Goal: Information Seeking & Learning: Find specific page/section

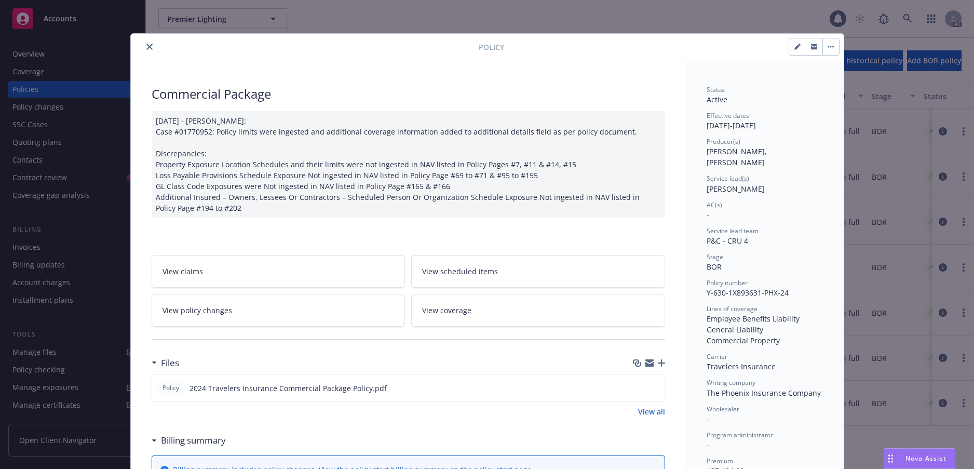
click at [152, 50] on icon "close" at bounding box center [149, 47] width 6 height 6
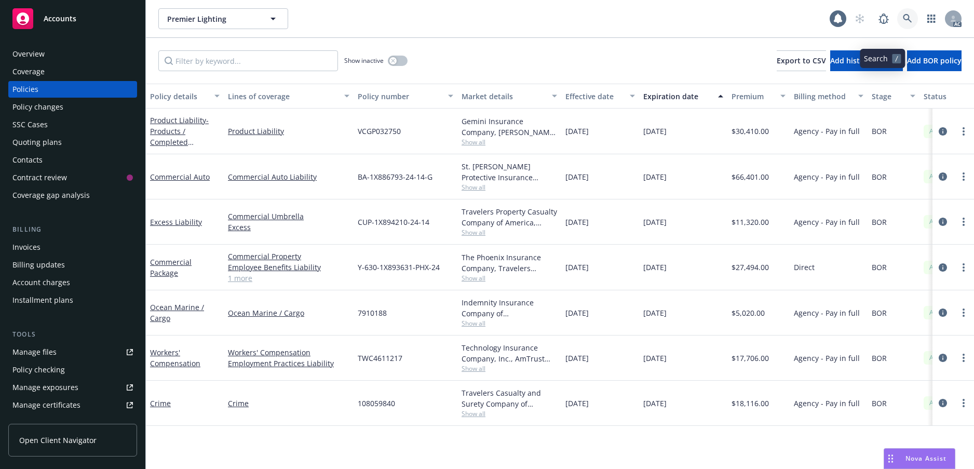
click at [903, 23] on icon at bounding box center [907, 18] width 9 height 9
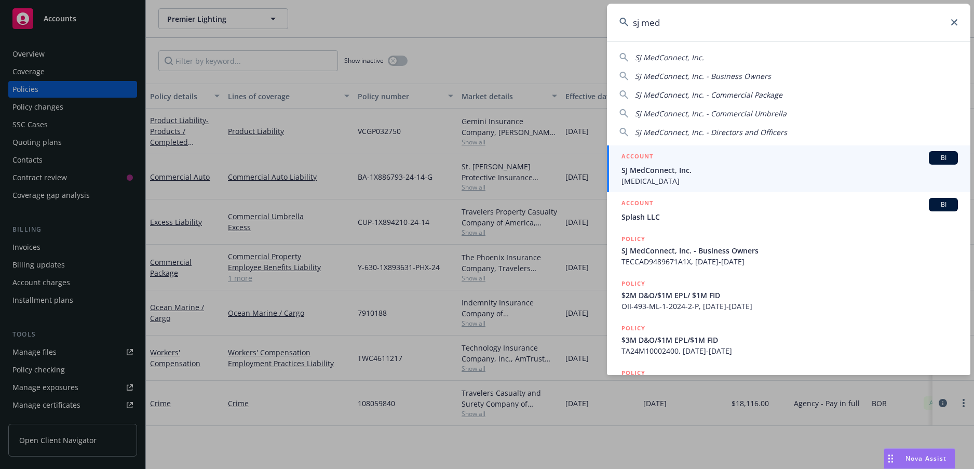
type input "sj med"
click at [705, 178] on span "[MEDICAL_DATA]" at bounding box center [789, 180] width 336 height 11
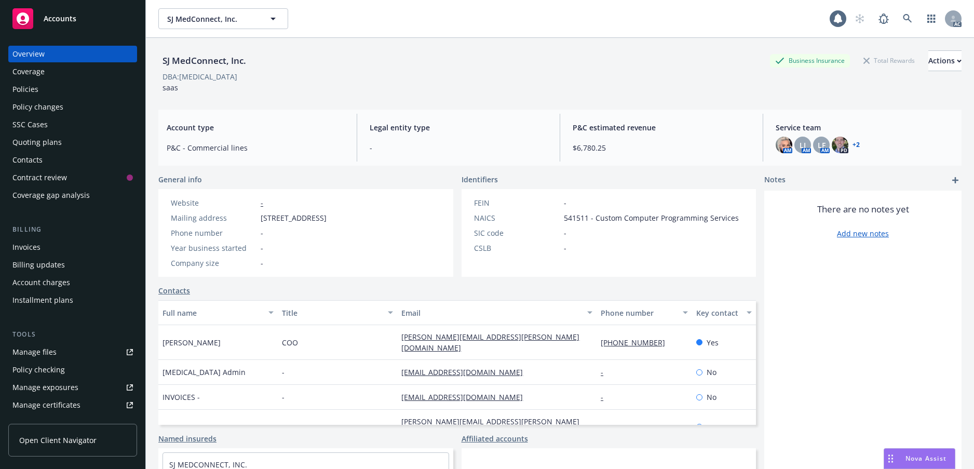
click at [32, 98] on div "Policies" at bounding box center [25, 89] width 26 height 17
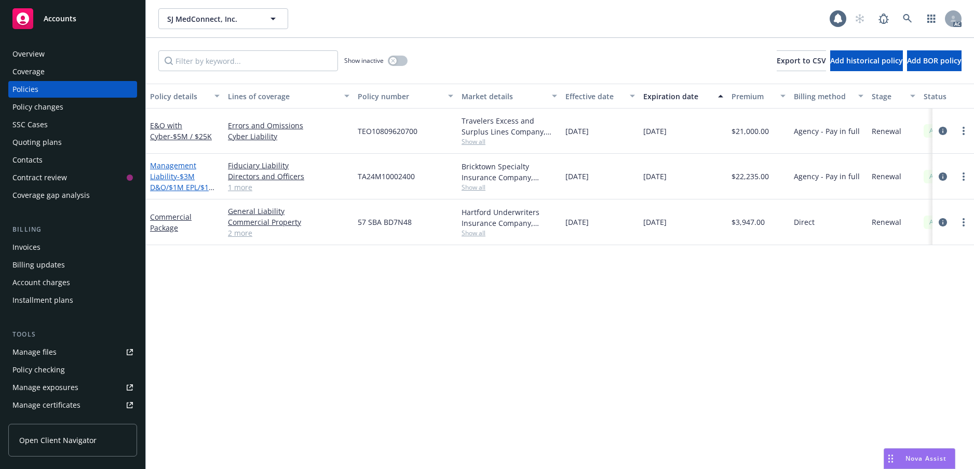
click at [175, 203] on link "Management Liability - $3M D&O/$1M EPL/$1M FID" at bounding box center [182, 181] width 65 height 43
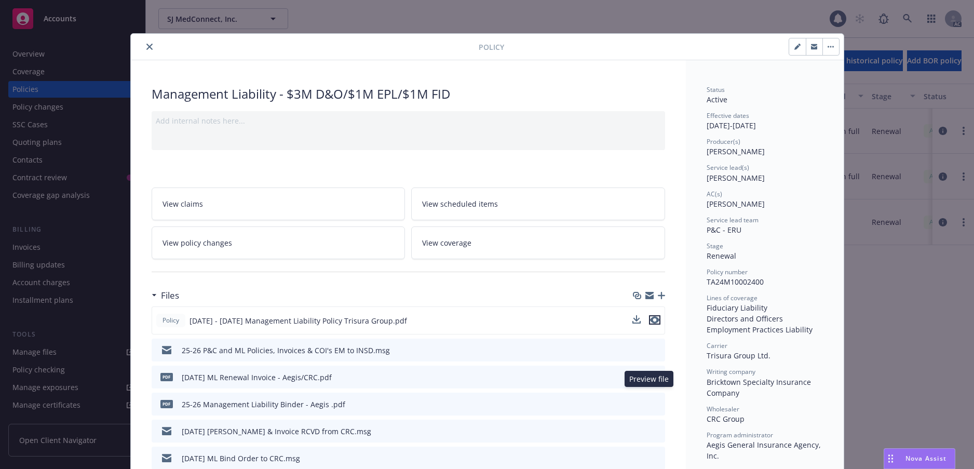
click at [653, 323] on icon "preview file" at bounding box center [654, 319] width 9 height 7
click at [153, 50] on icon "close" at bounding box center [149, 47] width 6 height 6
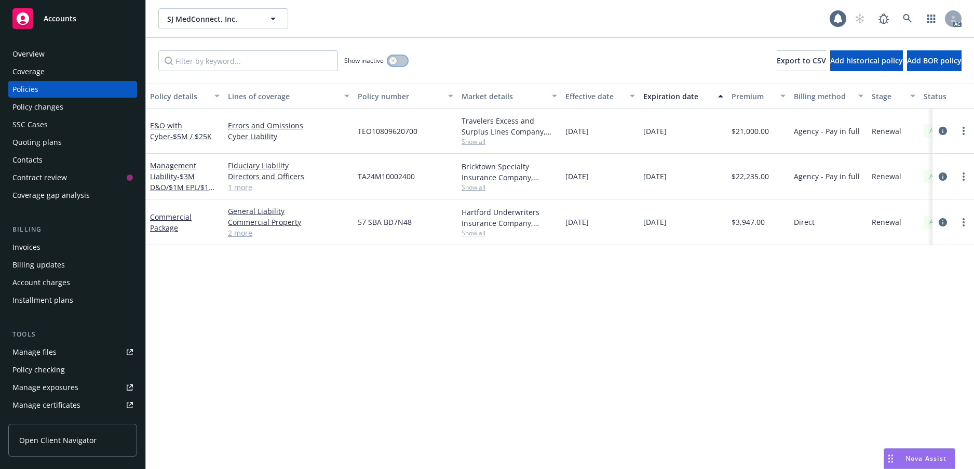
click at [397, 64] on div "button" at bounding box center [392, 60] width 7 height 7
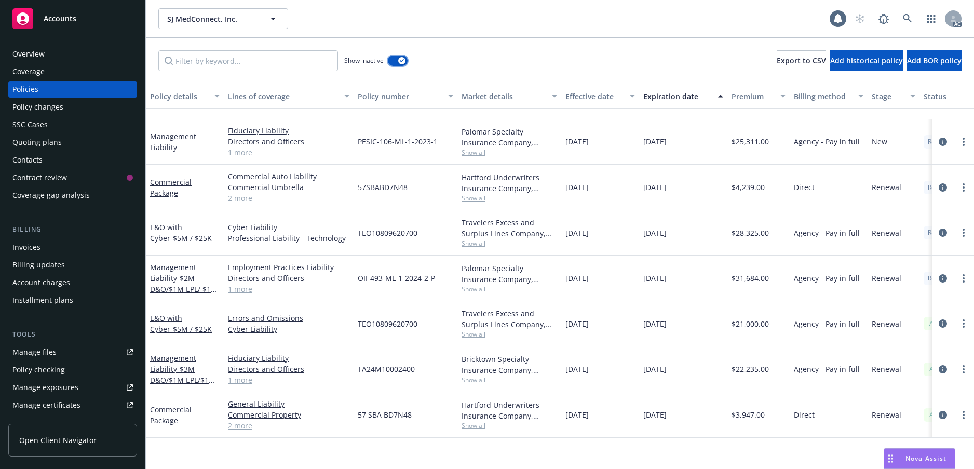
scroll to position [439, 0]
click at [173, 268] on div "Management Liability - $2M D&O/$1M EPL/ $1M FID" at bounding box center [185, 278] width 70 height 33
click at [176, 265] on link "Management Liability - $2M D&O/$1M EPL/ $1M FID" at bounding box center [183, 283] width 67 height 43
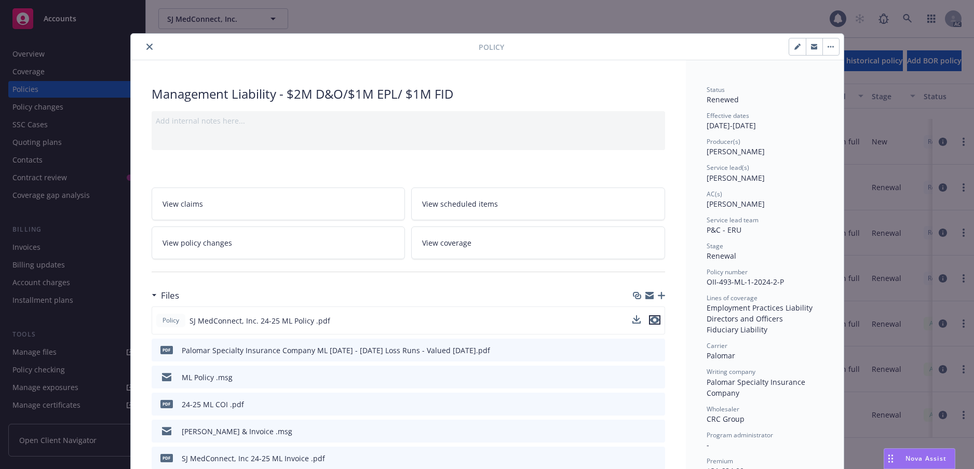
click at [651, 323] on icon "preview file" at bounding box center [654, 319] width 9 height 7
